Goal: Task Accomplishment & Management: Manage account settings

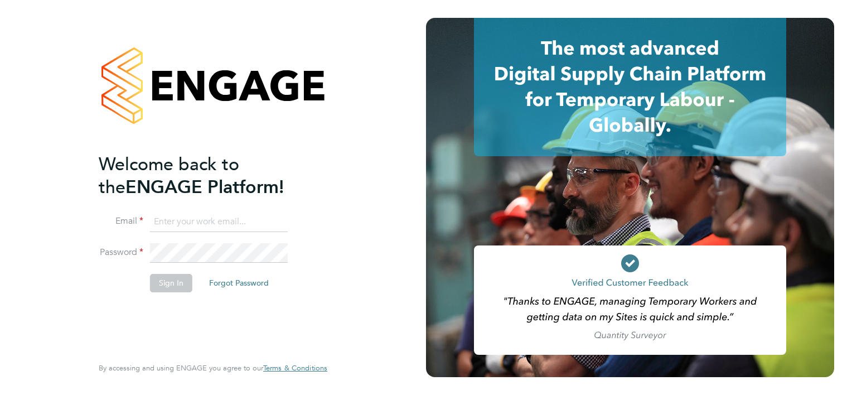
type input "ryan.scott@torus.co.uk"
click at [206, 317] on div "Welcome back to the ENGAGE Platform! Email ryan.scott@torus.co.uk Password Sign…" at bounding box center [207, 253] width 217 height 201
click at [179, 292] on li "Sign In Forgot Password" at bounding box center [207, 288] width 217 height 29
click at [176, 285] on button "Sign In" at bounding box center [171, 283] width 42 height 18
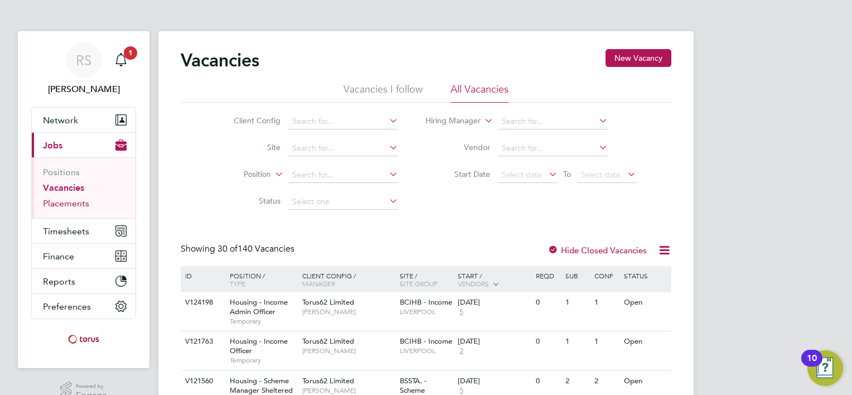
click at [75, 205] on link "Placements" at bounding box center [66, 203] width 46 height 11
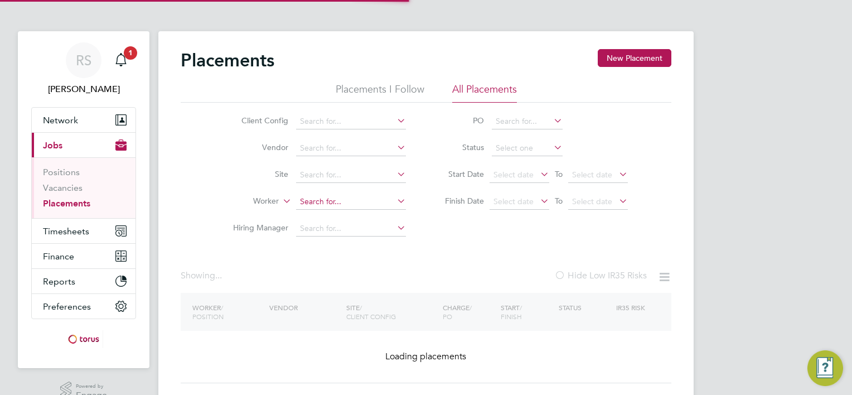
click at [330, 197] on input at bounding box center [351, 202] width 110 height 16
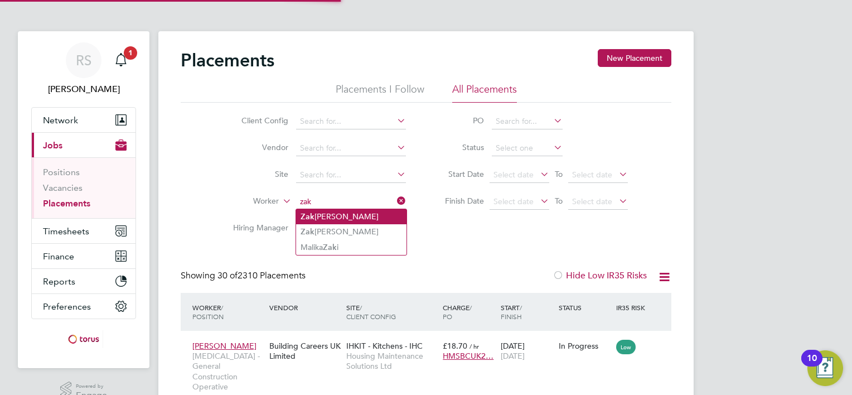
click at [331, 216] on li "Zak Lowe" at bounding box center [351, 216] width 110 height 15
type input "[PERSON_NAME]"
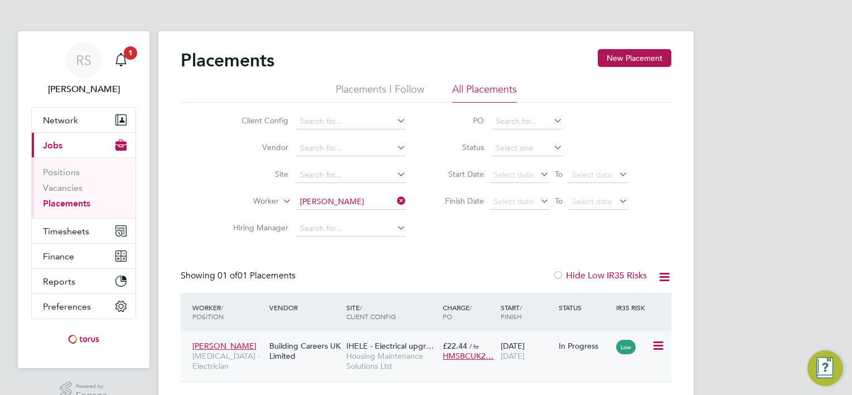
click at [315, 338] on div "Building Careers UK Limited" at bounding box center [305, 350] width 77 height 31
click at [223, 149] on li "Vendor" at bounding box center [315, 148] width 210 height 27
click at [220, 187] on li "Site" at bounding box center [315, 175] width 210 height 27
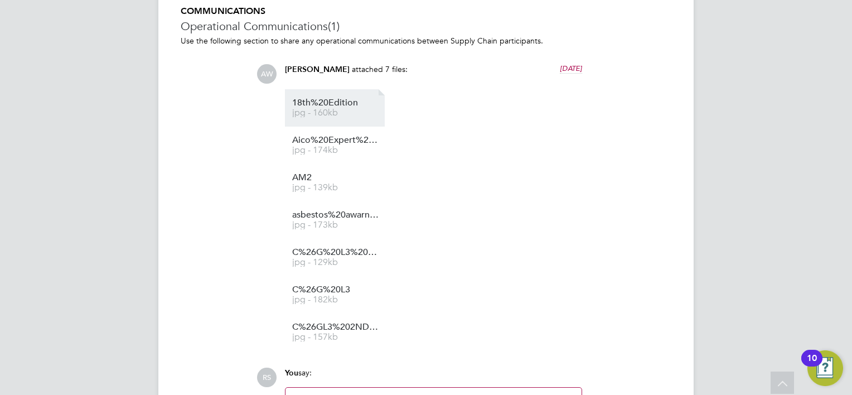
click at [315, 117] on li "18th%20Edition jpg - 160kb" at bounding box center [335, 107] width 100 height 37
click at [315, 111] on span "jpg - 160kb" at bounding box center [336, 113] width 89 height 8
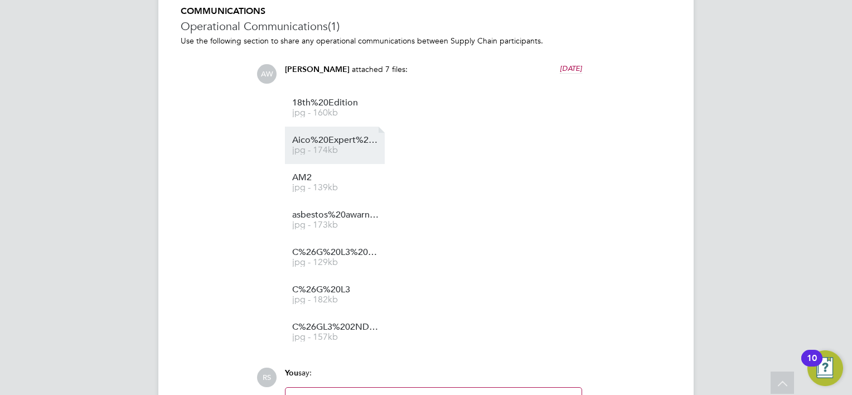
click at [342, 152] on span "jpg - 174kb" at bounding box center [336, 150] width 89 height 8
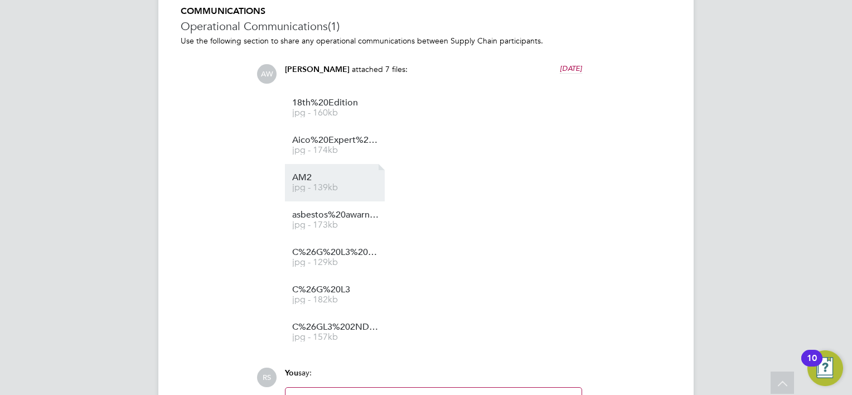
click at [325, 178] on span "AM2" at bounding box center [336, 177] width 89 height 8
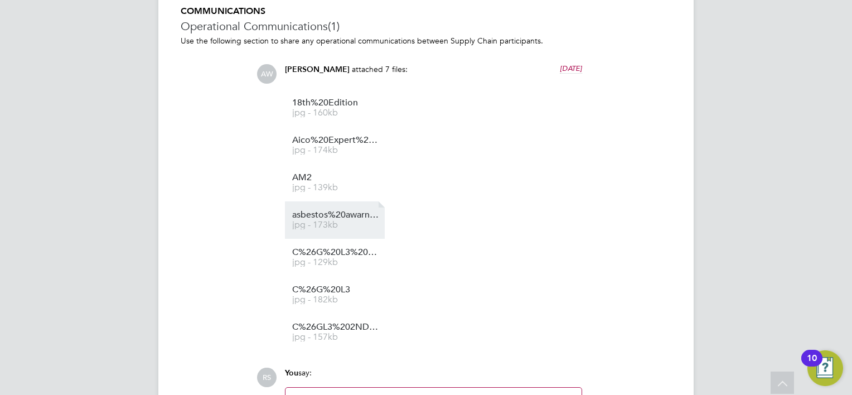
click at [313, 217] on span "asbestos%20awarness" at bounding box center [336, 215] width 89 height 8
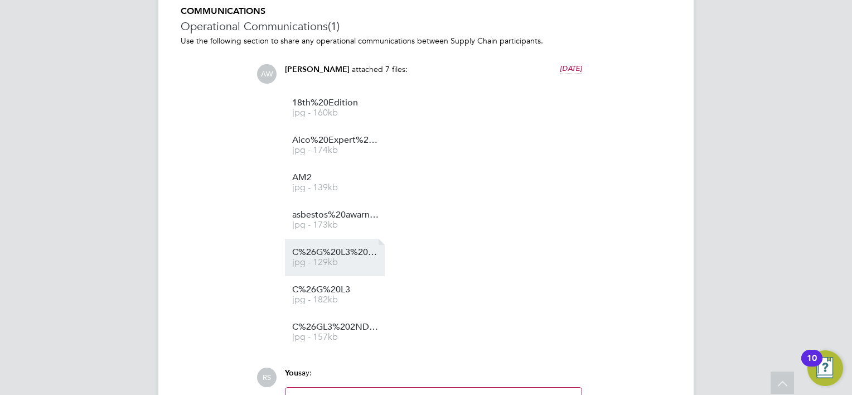
click at [328, 254] on span "C%26G%20L3%203RD%20PAGE" at bounding box center [336, 252] width 89 height 8
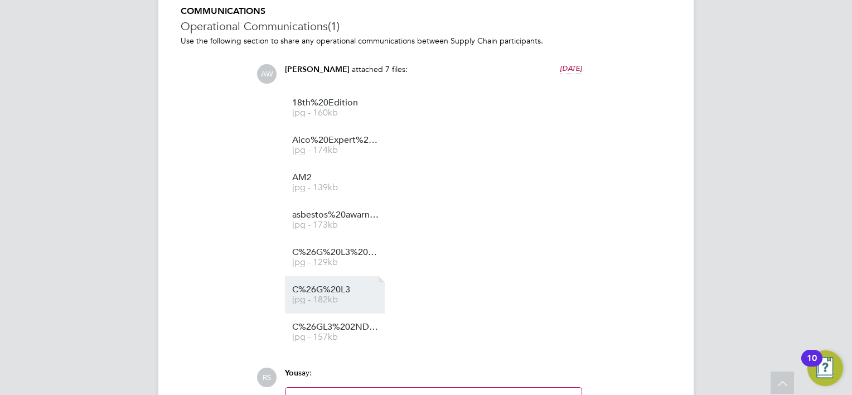
click at [319, 285] on li "C%26G%20L3 jpg - 182kb" at bounding box center [335, 294] width 100 height 37
click at [322, 297] on span "jpg - 182kb" at bounding box center [336, 300] width 89 height 8
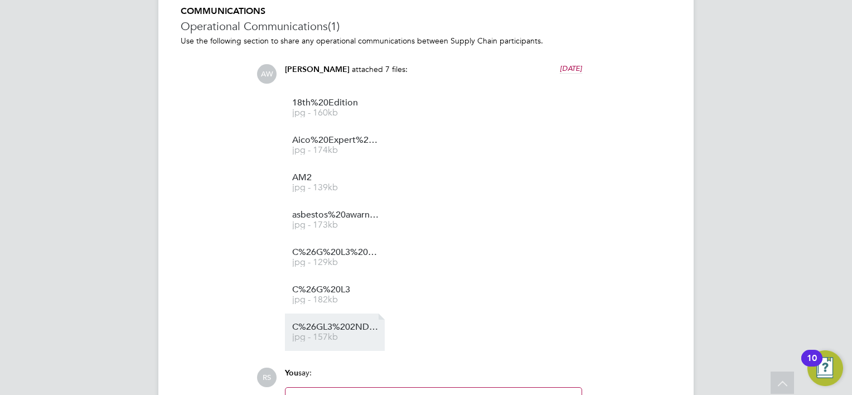
click at [298, 329] on span "C%26GL3%202ND%20PAGE" at bounding box center [336, 327] width 89 height 8
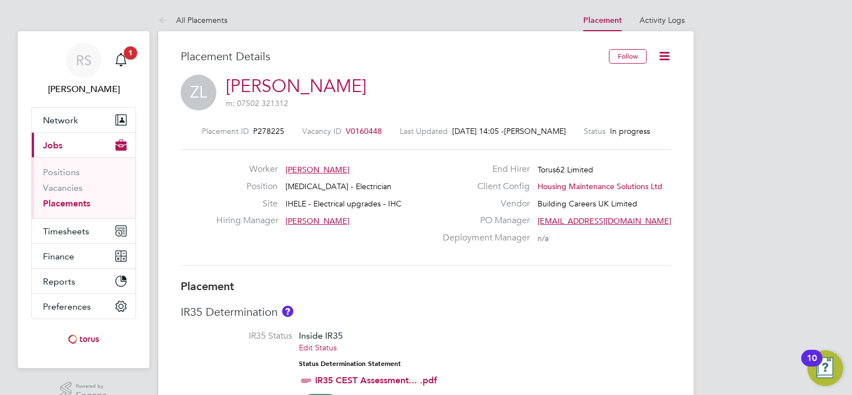
click at [275, 83] on link "[PERSON_NAME]" at bounding box center [296, 86] width 141 height 22
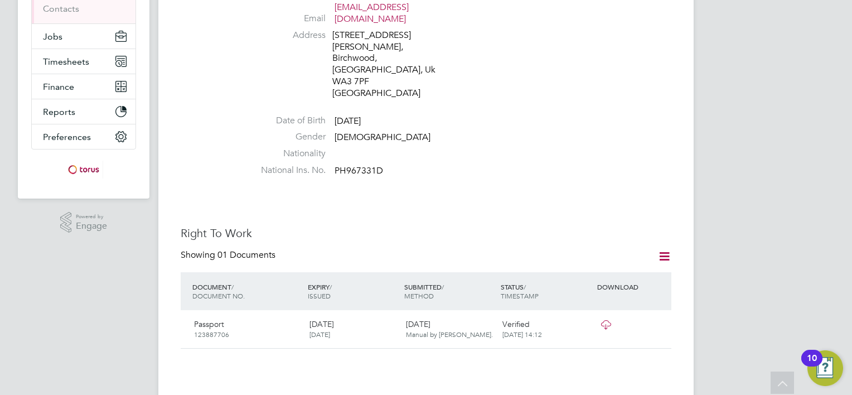
scroll to position [220, 0]
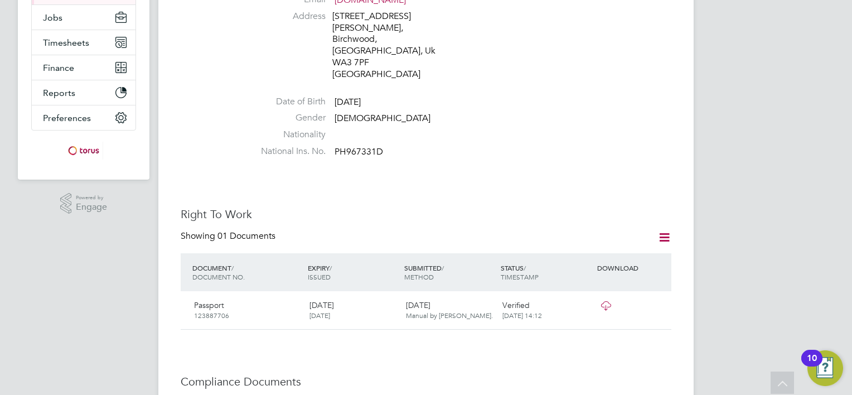
click at [601, 301] on icon at bounding box center [606, 305] width 14 height 9
